Goal: Information Seeking & Learning: Learn about a topic

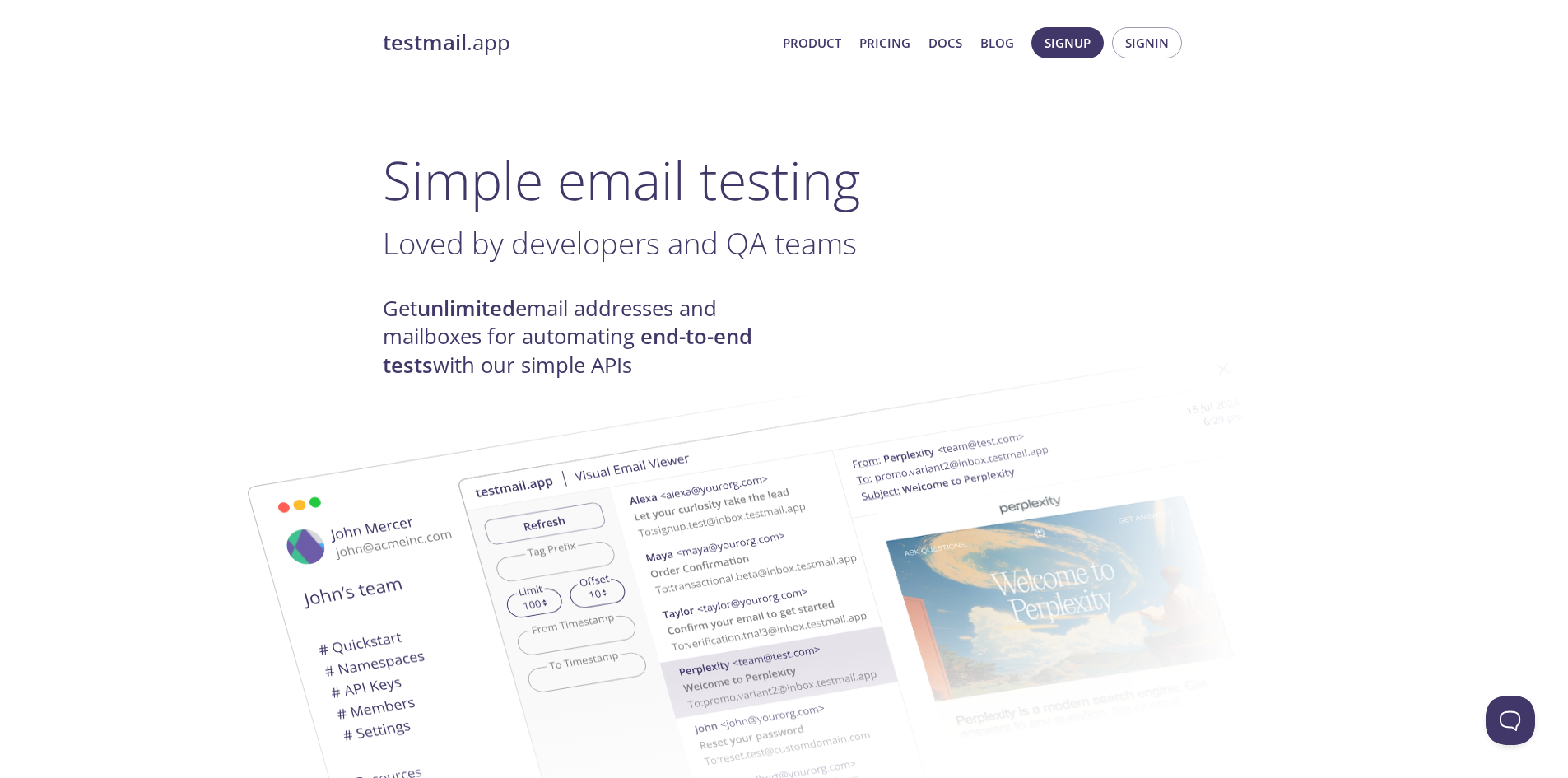
click at [903, 45] on link "Pricing" at bounding box center [884, 42] width 51 height 21
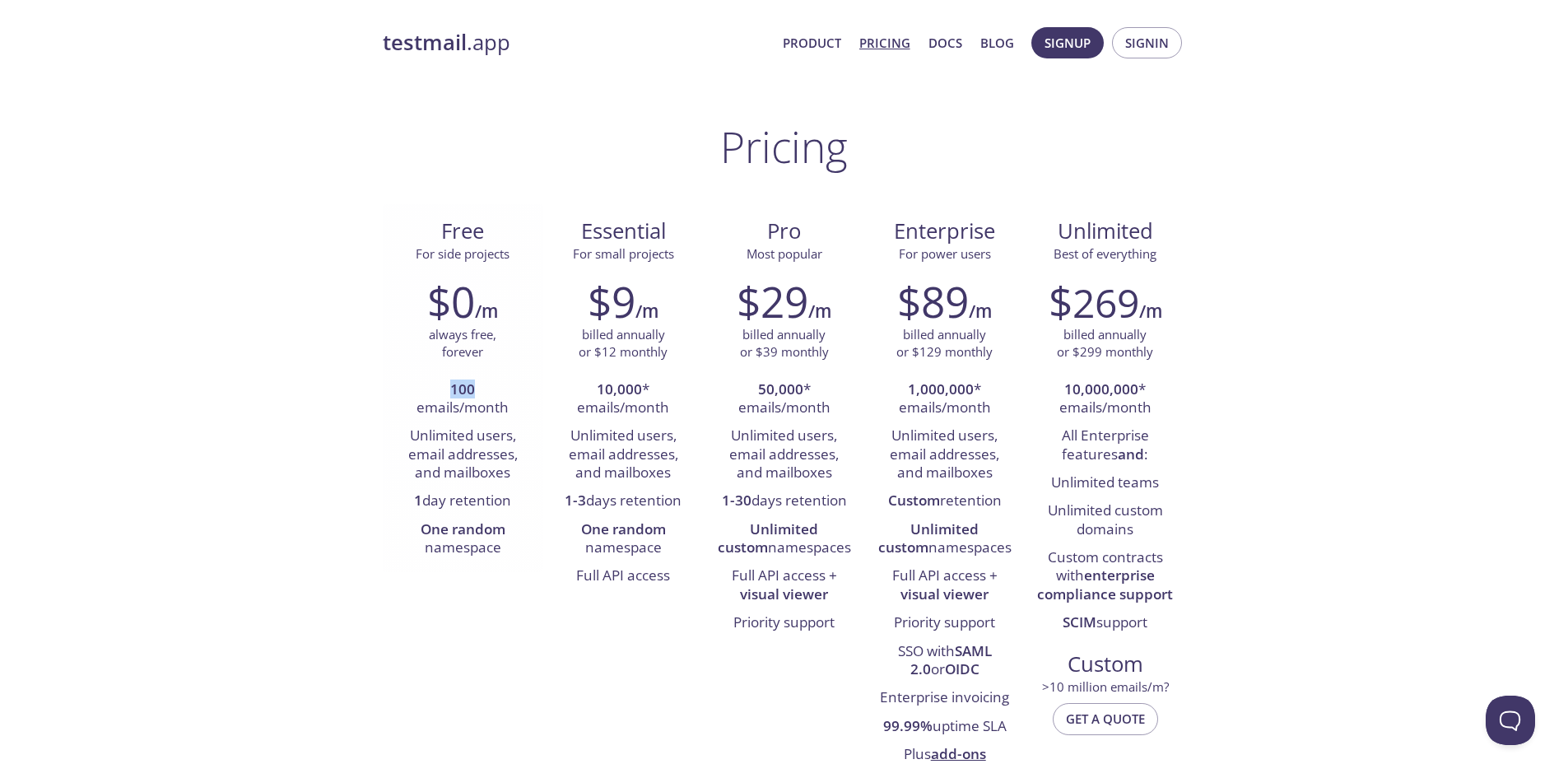
drag, startPoint x: 446, startPoint y: 394, endPoint x: 524, endPoint y: 403, distance: 78.5
click at [526, 396] on li "100 emails/month" at bounding box center [462, 400] width 136 height 47
click at [510, 438] on li "Unlimited users, email addresses, and mailboxes" at bounding box center [462, 454] width 136 height 65
drag, startPoint x: 413, startPoint y: 439, endPoint x: 490, endPoint y: 437, distance: 77.0
click at [490, 438] on li "Unlimited users, email addresses, and mailboxes" at bounding box center [462, 454] width 136 height 65
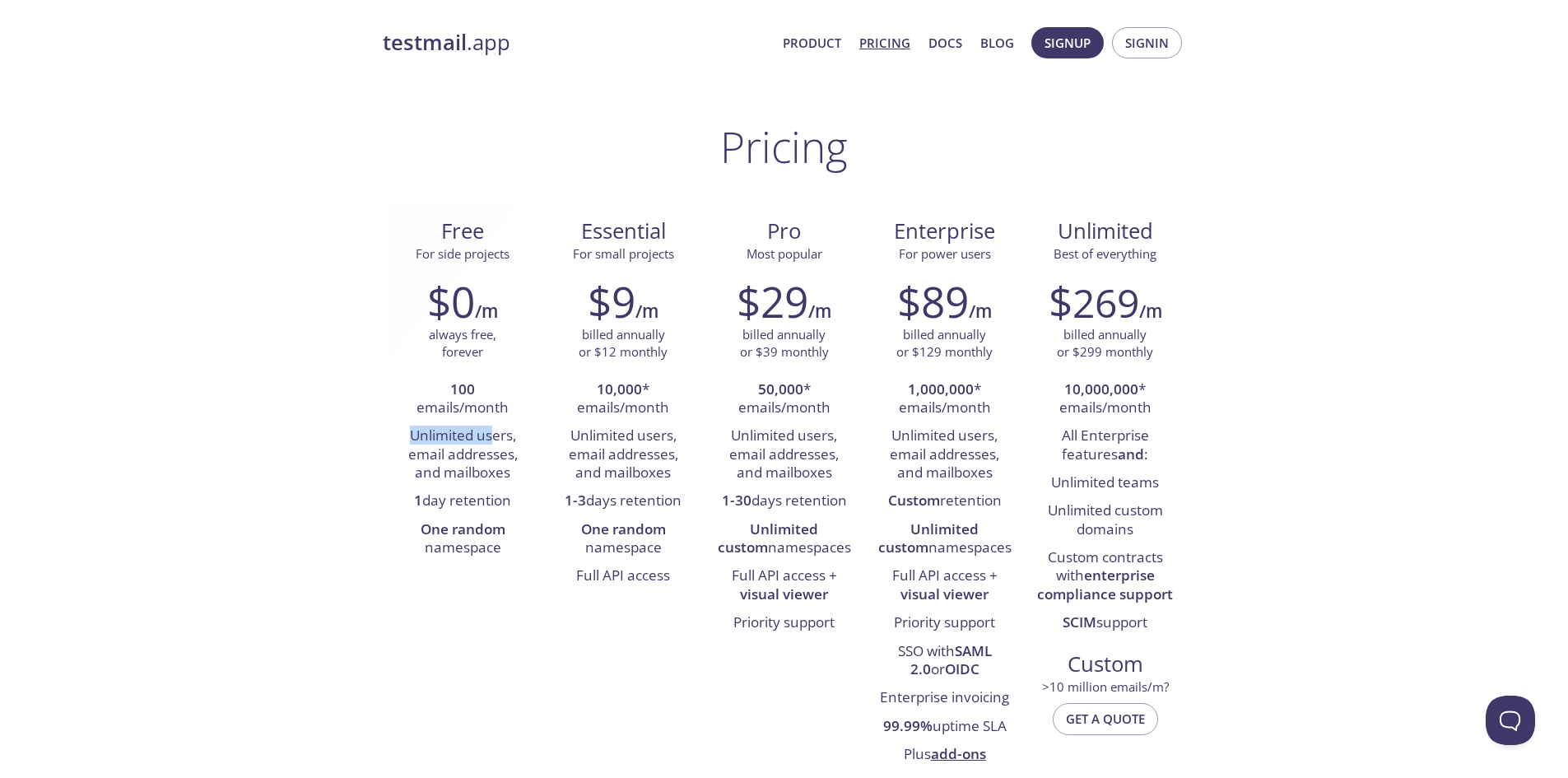
click at [490, 437] on li "Unlimited users, email addresses, and mailboxes" at bounding box center [462, 454] width 136 height 65
drag, startPoint x: 406, startPoint y: 457, endPoint x: 513, endPoint y: 456, distance: 107.0
click at [507, 459] on li "Unlimited users, email addresses, and mailboxes" at bounding box center [462, 454] width 136 height 65
click at [513, 456] on li "Unlimited users, email addresses, and mailboxes" at bounding box center [462, 454] width 136 height 65
drag, startPoint x: 423, startPoint y: 482, endPoint x: 524, endPoint y: 486, distance: 101.1
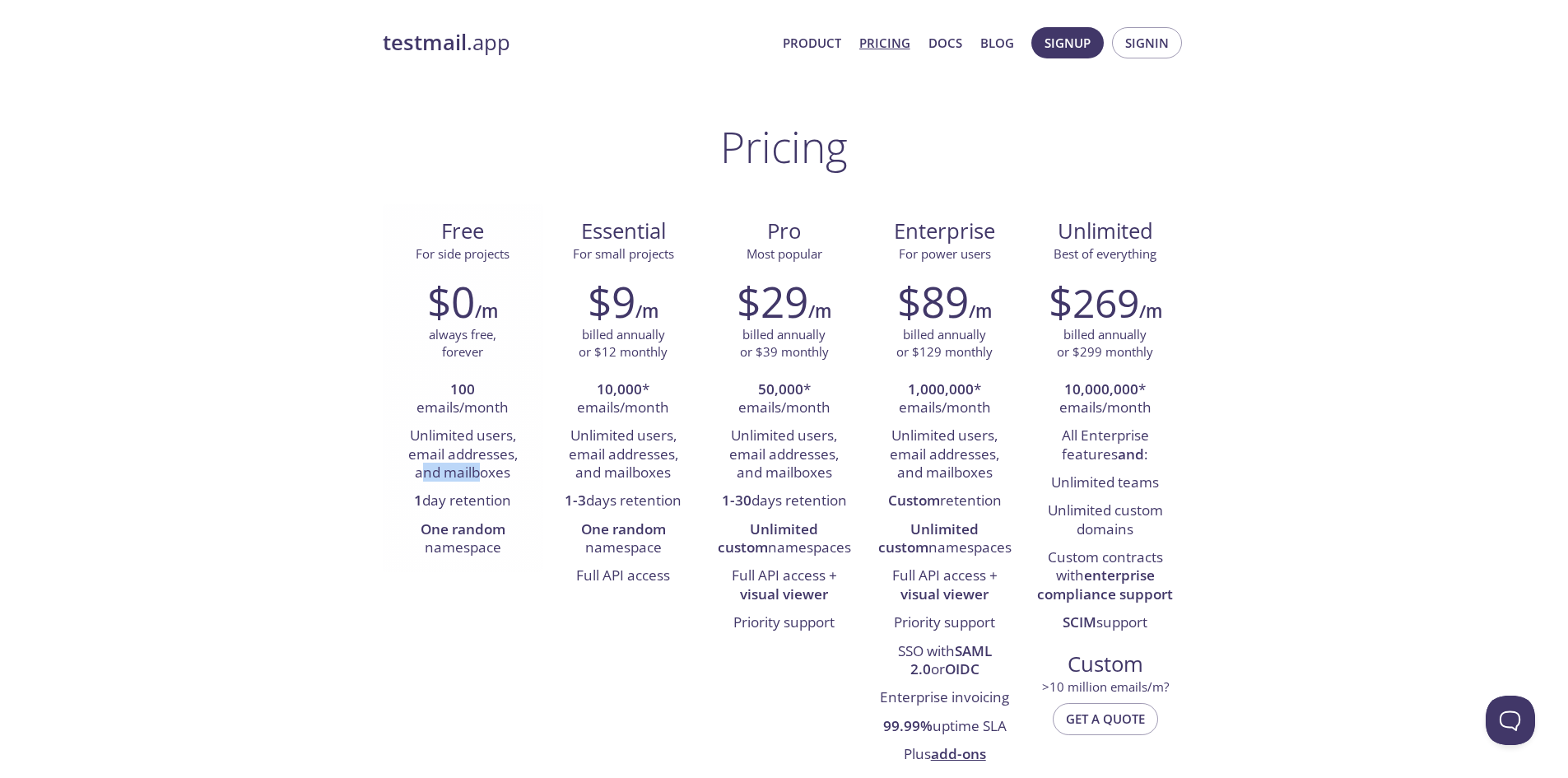
click at [504, 484] on li "Unlimited users, email addresses, and mailboxes" at bounding box center [462, 454] width 136 height 65
click at [524, 486] on li "Unlimited users, email addresses, and mailboxes" at bounding box center [462, 454] width 136 height 65
click at [463, 502] on li "1 day retention" at bounding box center [462, 501] width 136 height 28
drag, startPoint x: 631, startPoint y: 371, endPoint x: 663, endPoint y: 379, distance: 33.0
click at [674, 372] on div "$9 /m billed annually or $12 monthly 10,000 * emails/month Unlimited users, ema…" at bounding box center [624, 432] width 160 height 335
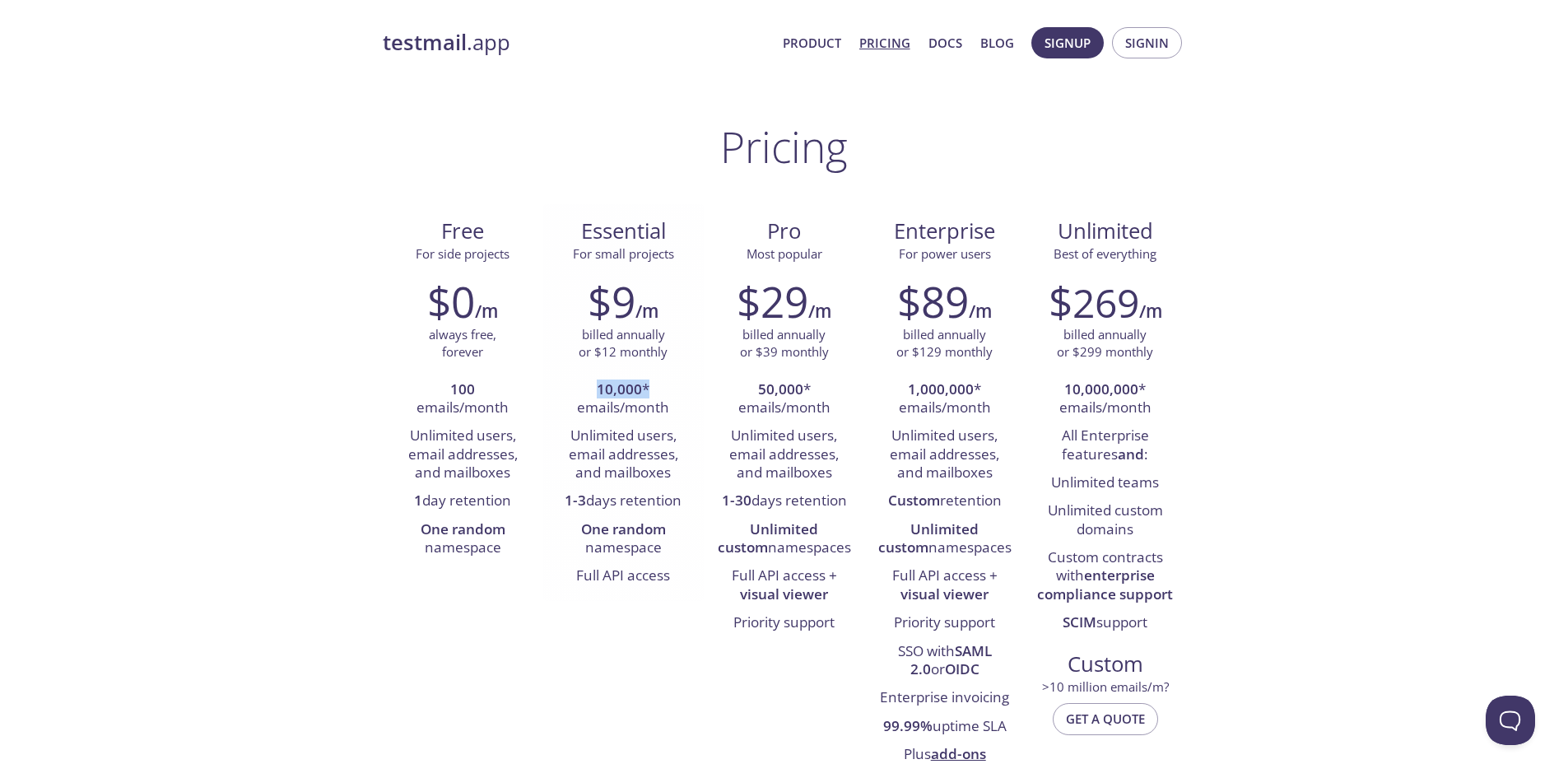
click at [653, 392] on li "10,000 * emails/month" at bounding box center [624, 400] width 136 height 47
drag, startPoint x: 581, startPoint y: 403, endPoint x: 640, endPoint y: 404, distance: 59.0
click at [640, 404] on li "10,000 * emails/month" at bounding box center [624, 400] width 136 height 47
click at [632, 485] on li "Unlimited users, email addresses, and mailboxes" at bounding box center [624, 454] width 136 height 65
drag, startPoint x: 556, startPoint y: 497, endPoint x: 652, endPoint y: 501, distance: 96.1
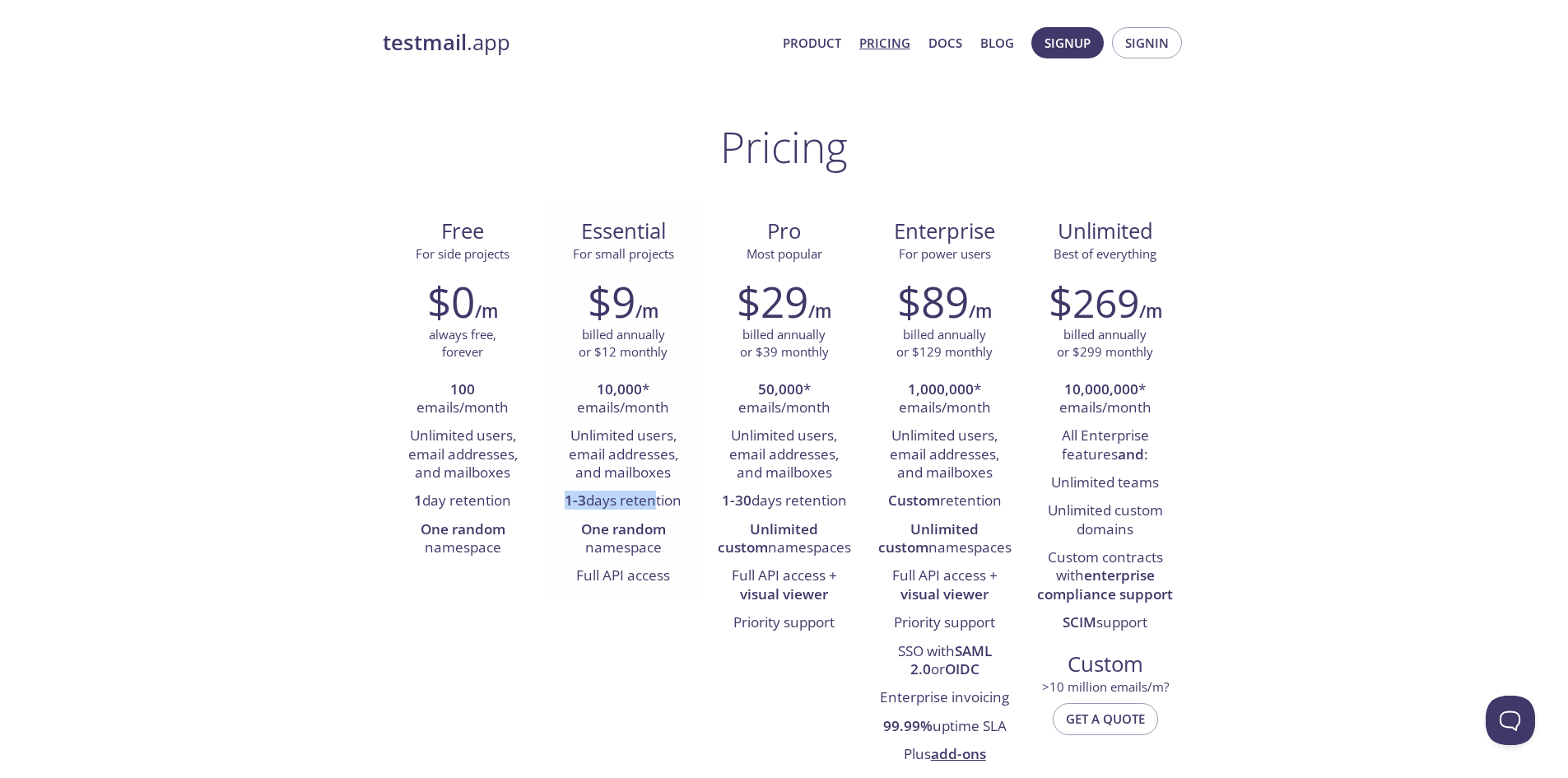
click at [652, 501] on li "1-3 days retention" at bounding box center [624, 501] width 136 height 28
click at [652, 516] on li "One random namespace" at bounding box center [624, 540] width 136 height 47
drag, startPoint x: 591, startPoint y: 527, endPoint x: 652, endPoint y: 568, distance: 73.5
click at [652, 568] on ul "10,000 * emails/month Unlimited users, email addresses, and mailboxes 1-3 days …" at bounding box center [624, 484] width 136 height 215
click at [677, 559] on li "One random namespace" at bounding box center [624, 540] width 136 height 47
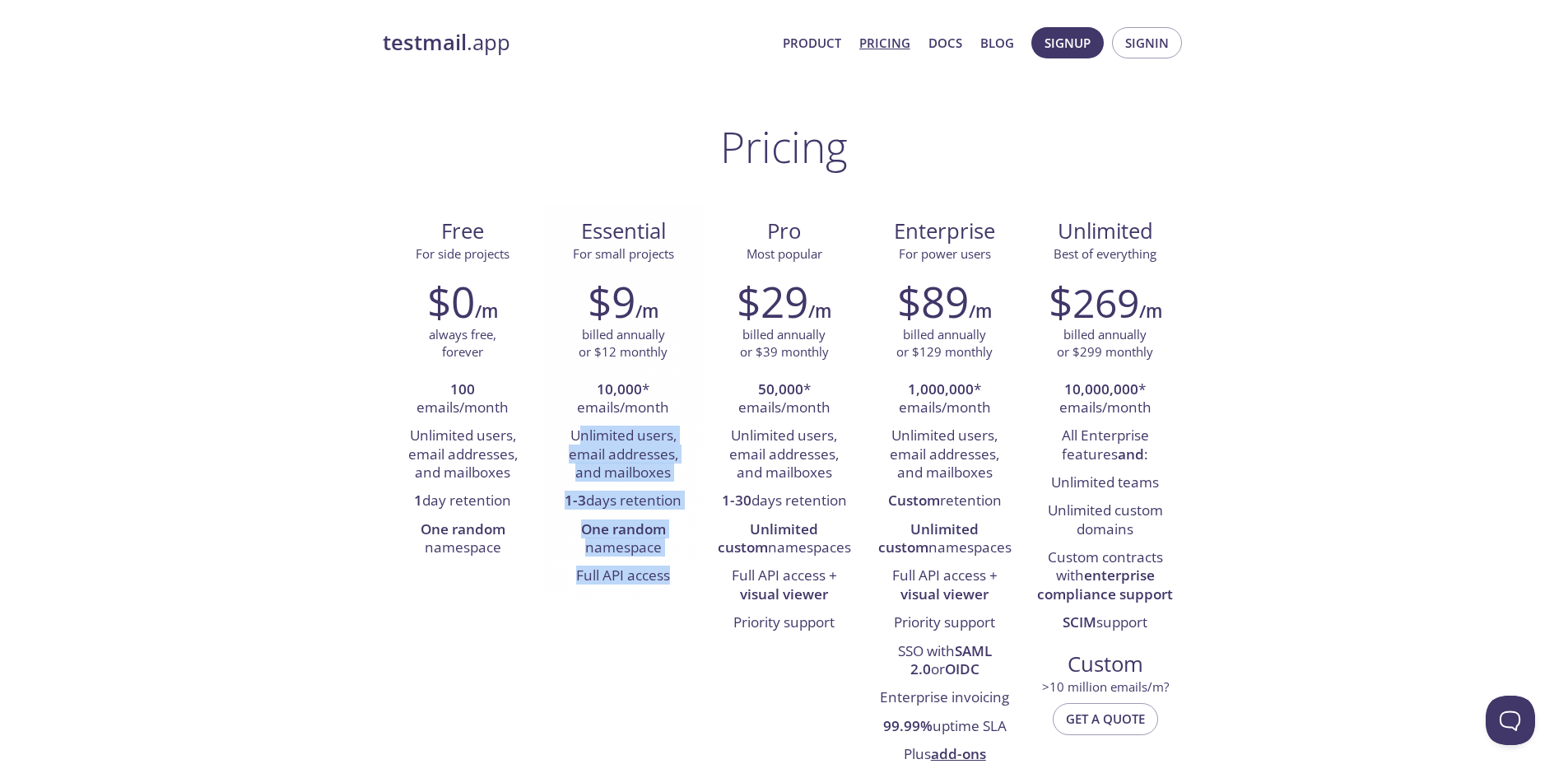
drag, startPoint x: 670, startPoint y: 577, endPoint x: 581, endPoint y: 436, distance: 166.7
click at [581, 436] on ul "10,000 * emails/month Unlimited users, email addresses, and mailboxes 1-3 days …" at bounding box center [624, 484] width 136 height 215
click at [606, 430] on li "Unlimited users, email addresses, and mailboxes" at bounding box center [624, 454] width 136 height 65
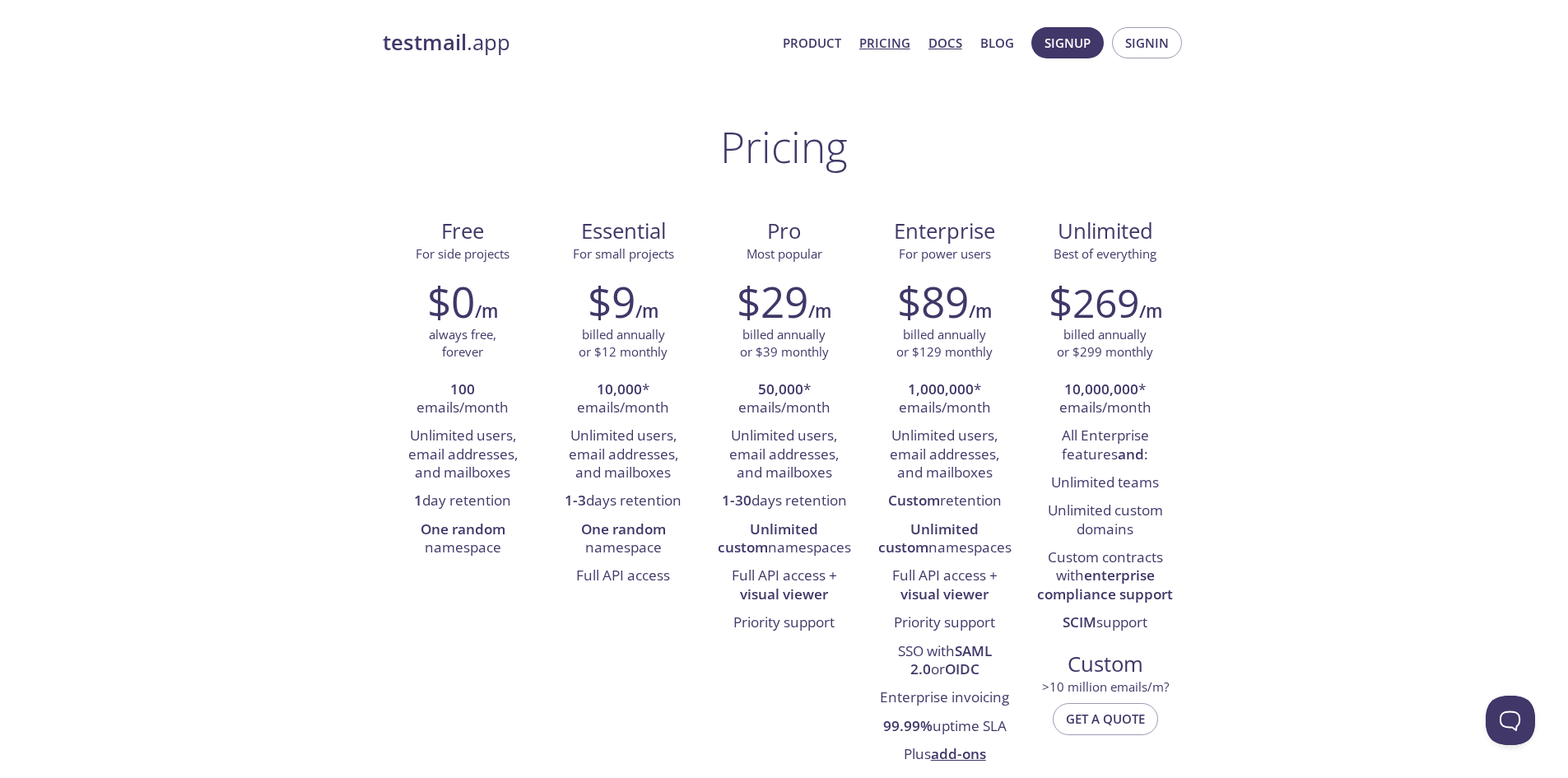
click at [943, 51] on link "Docs" at bounding box center [945, 42] width 34 height 21
